Goal: Obtain resource: Obtain resource

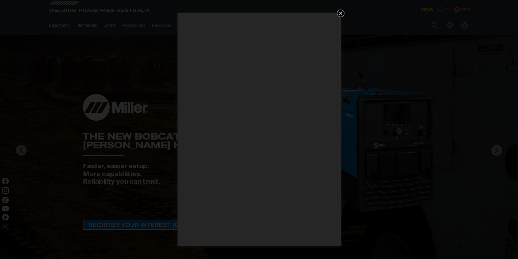
click at [342, 15] on icon "Get 5 WIA Welding Guides Free!" at bounding box center [340, 13] width 3 height 3
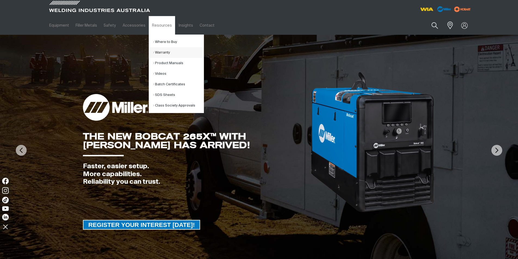
click at [162, 51] on link "Warranty" at bounding box center [178, 52] width 51 height 11
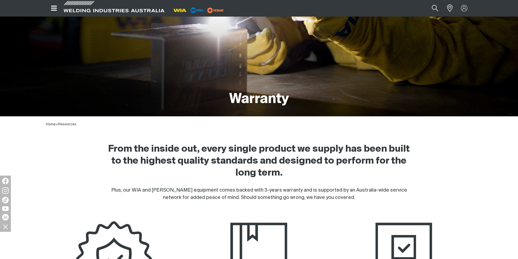
scroll to position [163, 0]
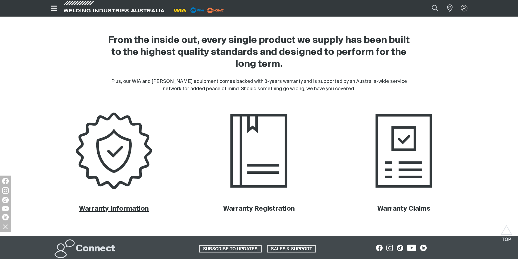
click at [105, 211] on link "Warranty Information" at bounding box center [114, 209] width 70 height 7
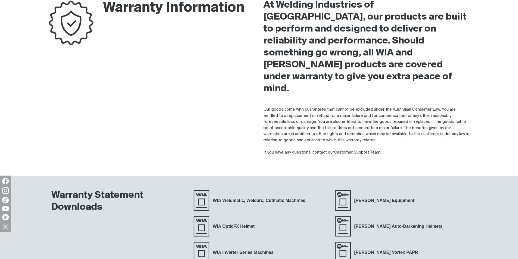
scroll to position [82, 0]
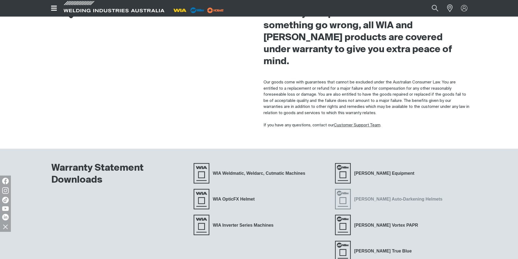
click at [392, 196] on span "[PERSON_NAME] Auto-Darkening Helmets" at bounding box center [398, 199] width 95 height 7
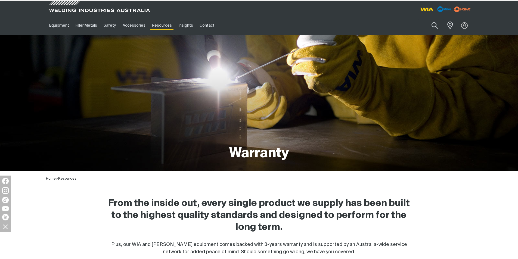
scroll to position [163, 0]
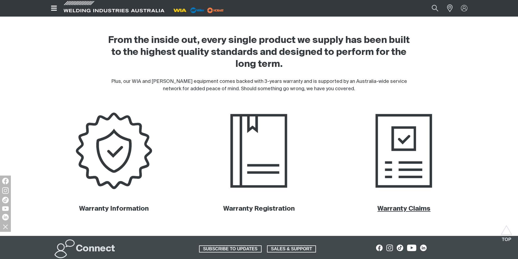
click at [395, 209] on link "Warranty Claims" at bounding box center [404, 209] width 53 height 7
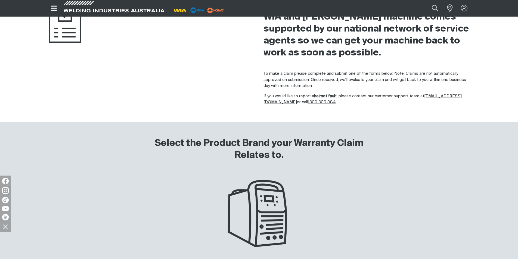
scroll to position [190, 0]
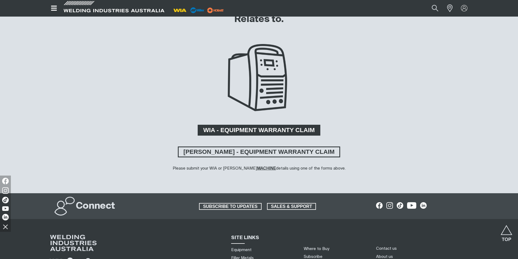
click at [294, 133] on span "WIA - EQUIPMENT WARRANTY CLAIM" at bounding box center [259, 130] width 121 height 11
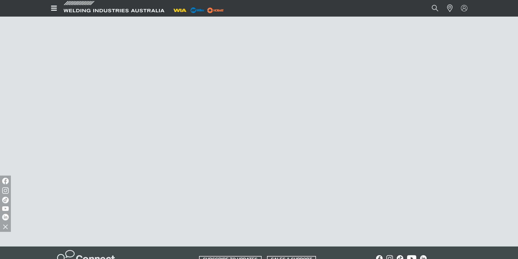
scroll to position [327, 0]
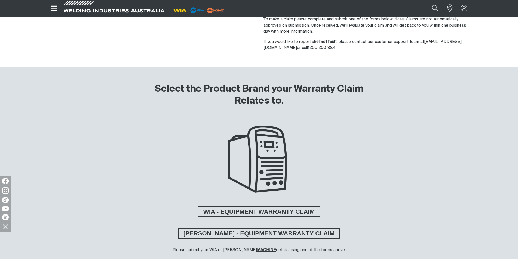
scroll to position [82, 0]
